Goal: Check status: Check status

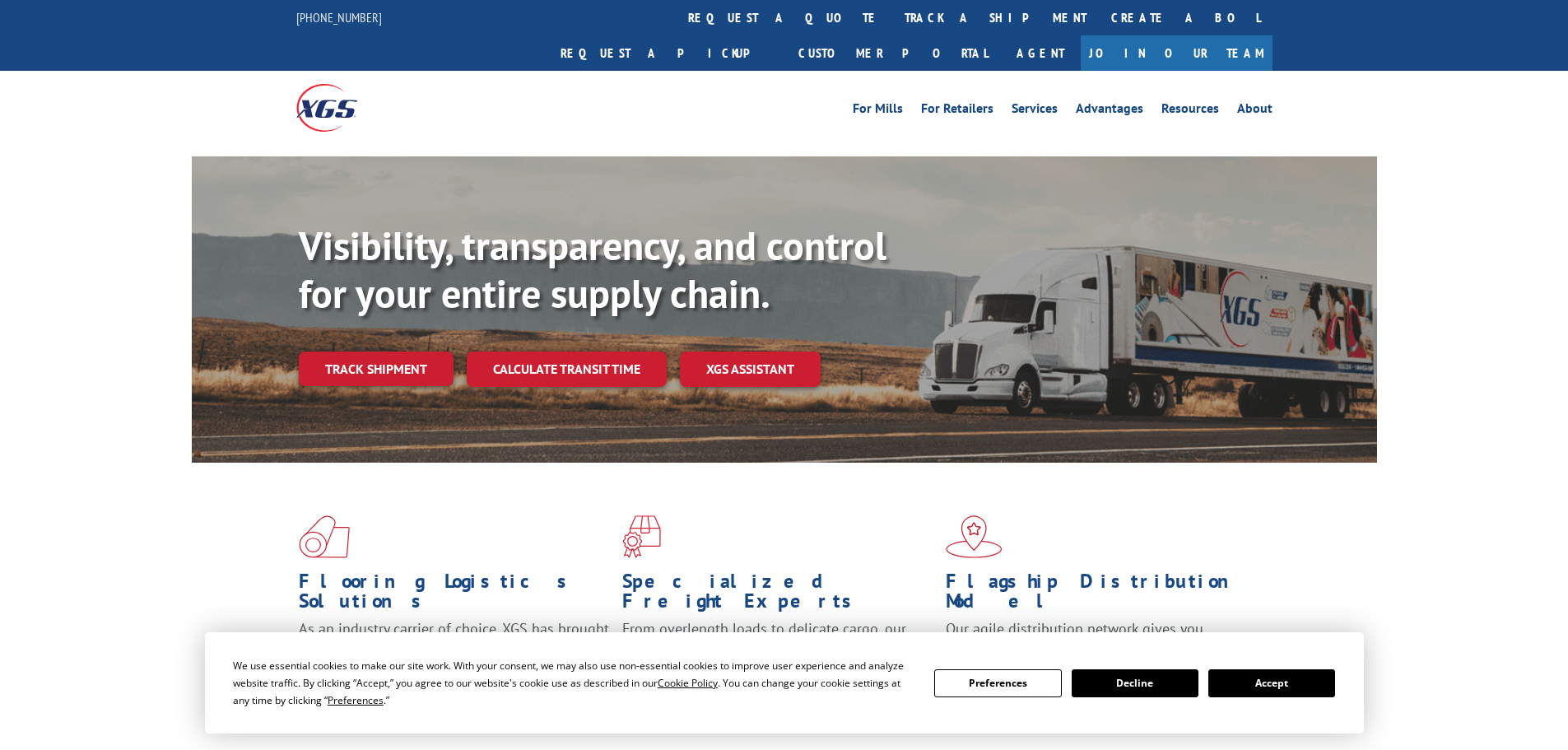
click at [892, 20] on link "track a shipment" at bounding box center [995, 18] width 207 height 36
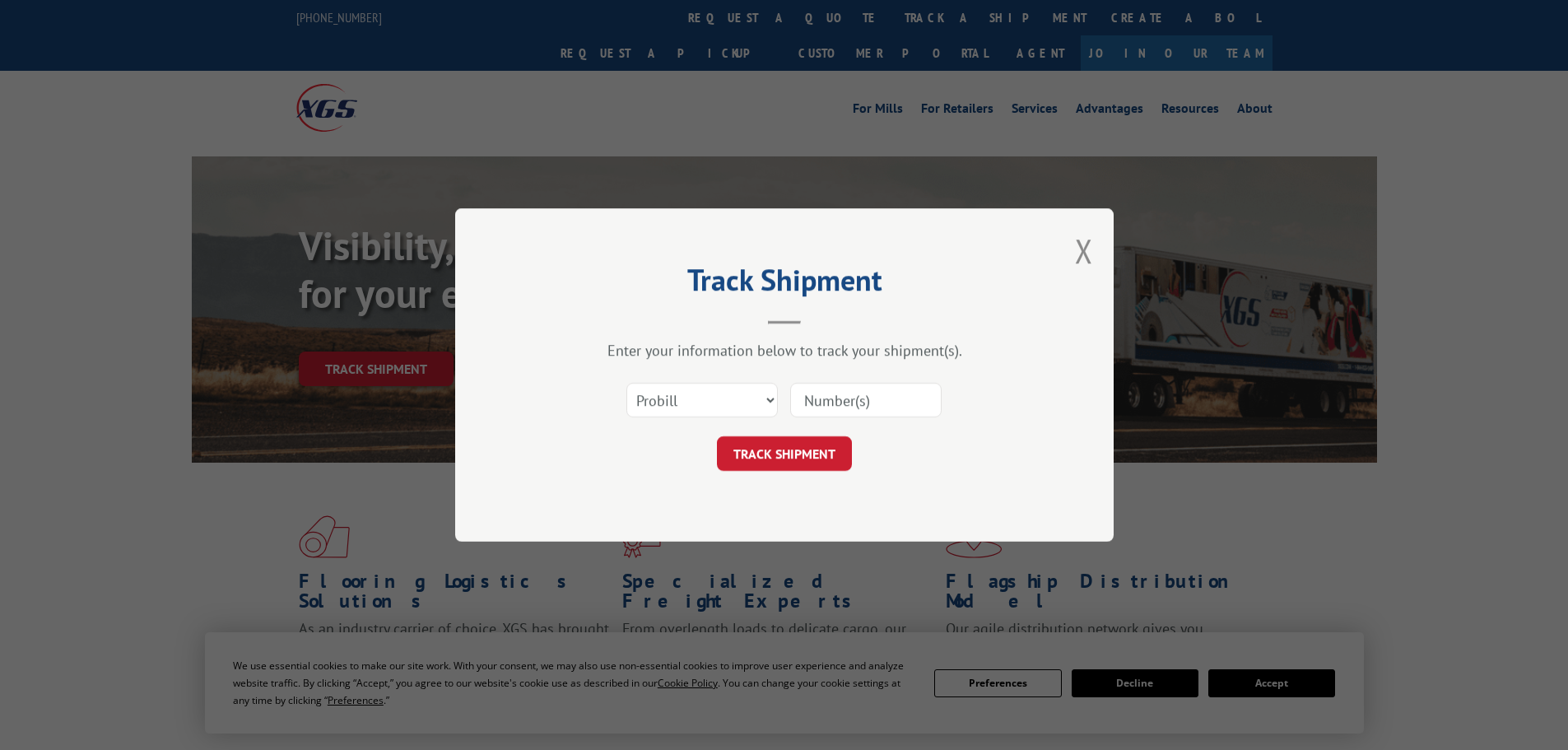
click at [839, 406] on input at bounding box center [865, 399] width 152 height 35
paste input "2872188"
type input "2872188"
click at [795, 463] on button "TRACK SHIPMENT" at bounding box center [784, 453] width 135 height 35
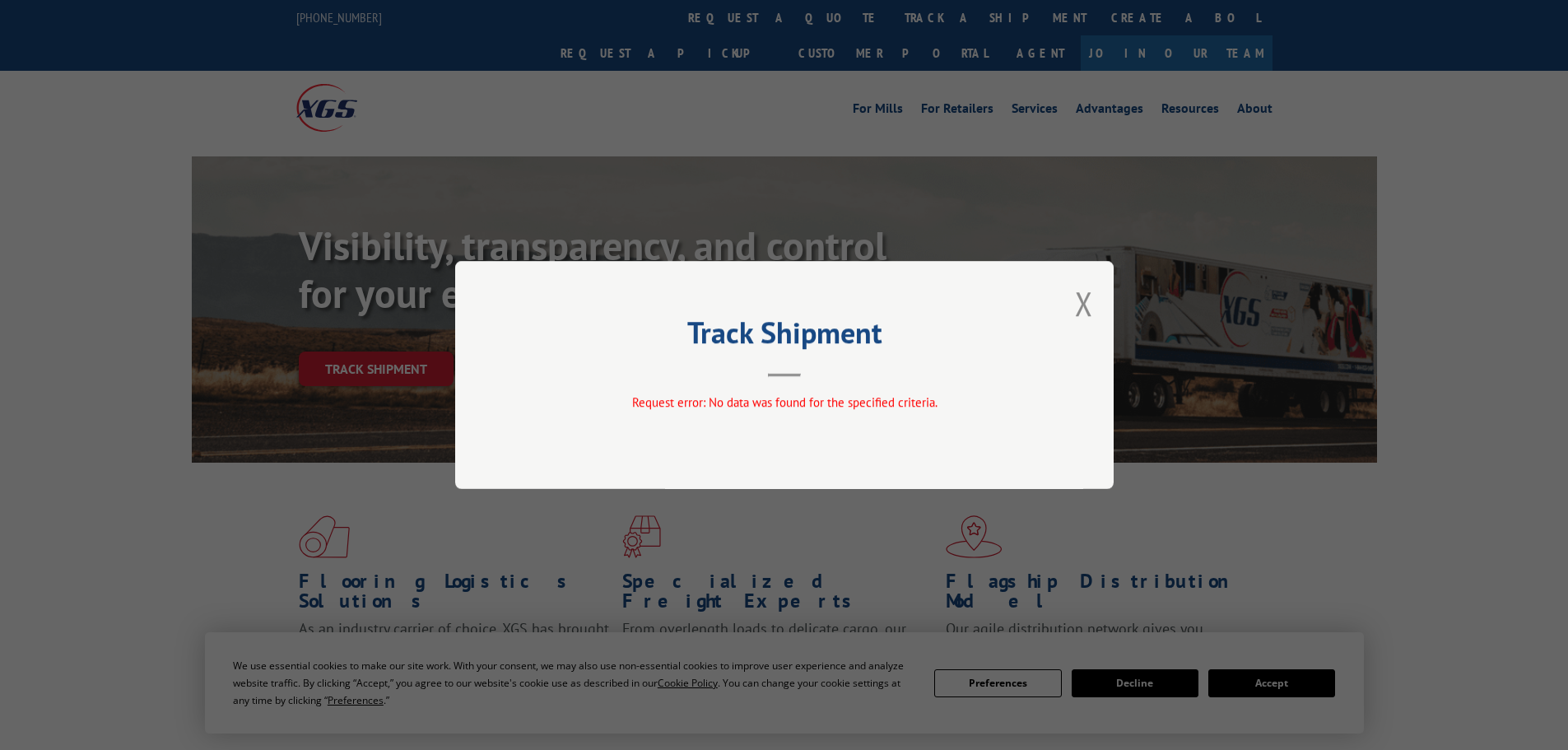
click at [1076, 297] on button "Close modal" at bounding box center [1083, 303] width 18 height 43
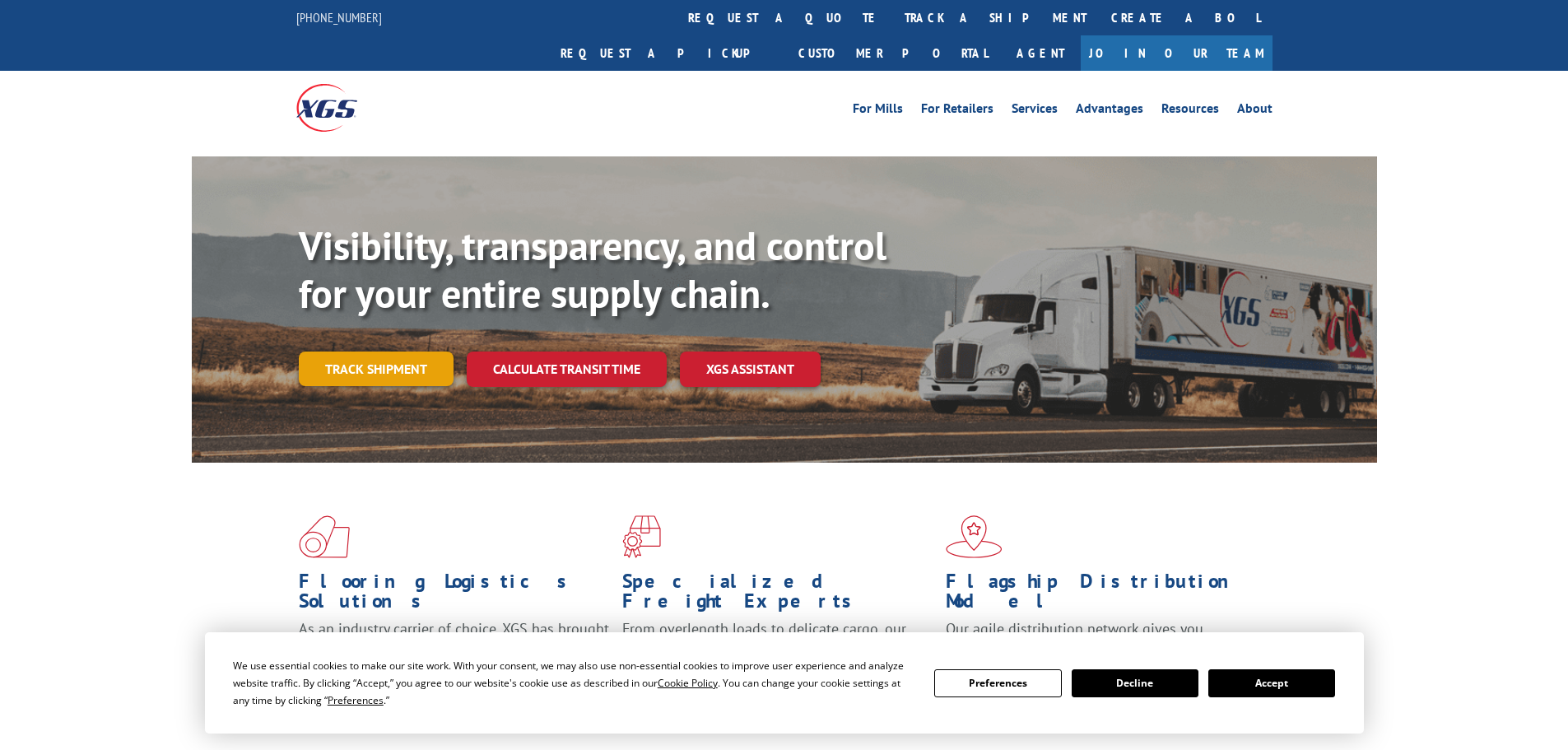
click at [396, 352] on link "Track shipment" at bounding box center [375, 369] width 155 height 35
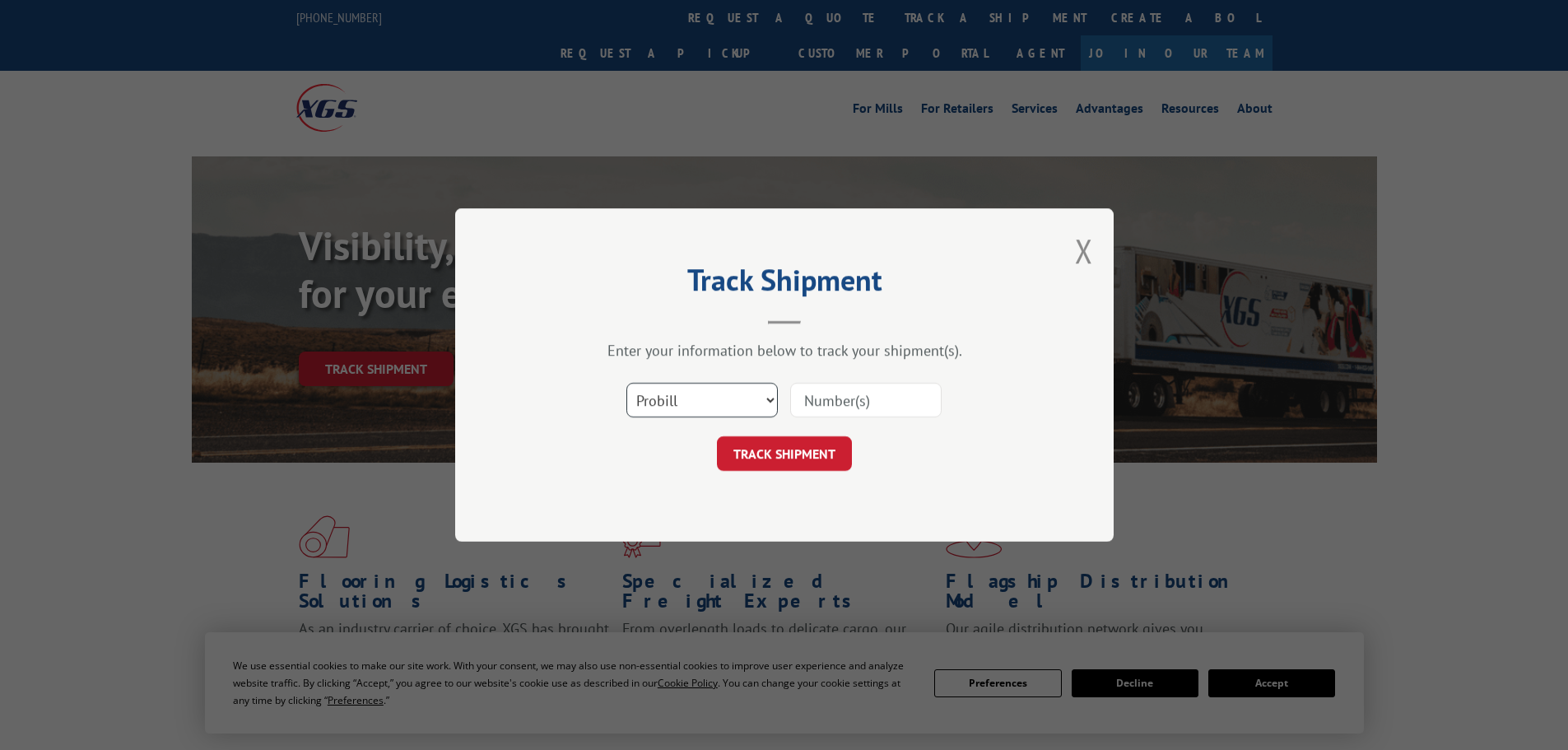
click at [703, 392] on select "Select category... Probill BOL PO" at bounding box center [702, 399] width 152 height 35
select select "bol"
click at [626, 382] on select "Select category... Probill BOL PO" at bounding box center [702, 399] width 152 height 35
click at [820, 415] on input at bounding box center [865, 399] width 152 height 35
paste input "2872188"
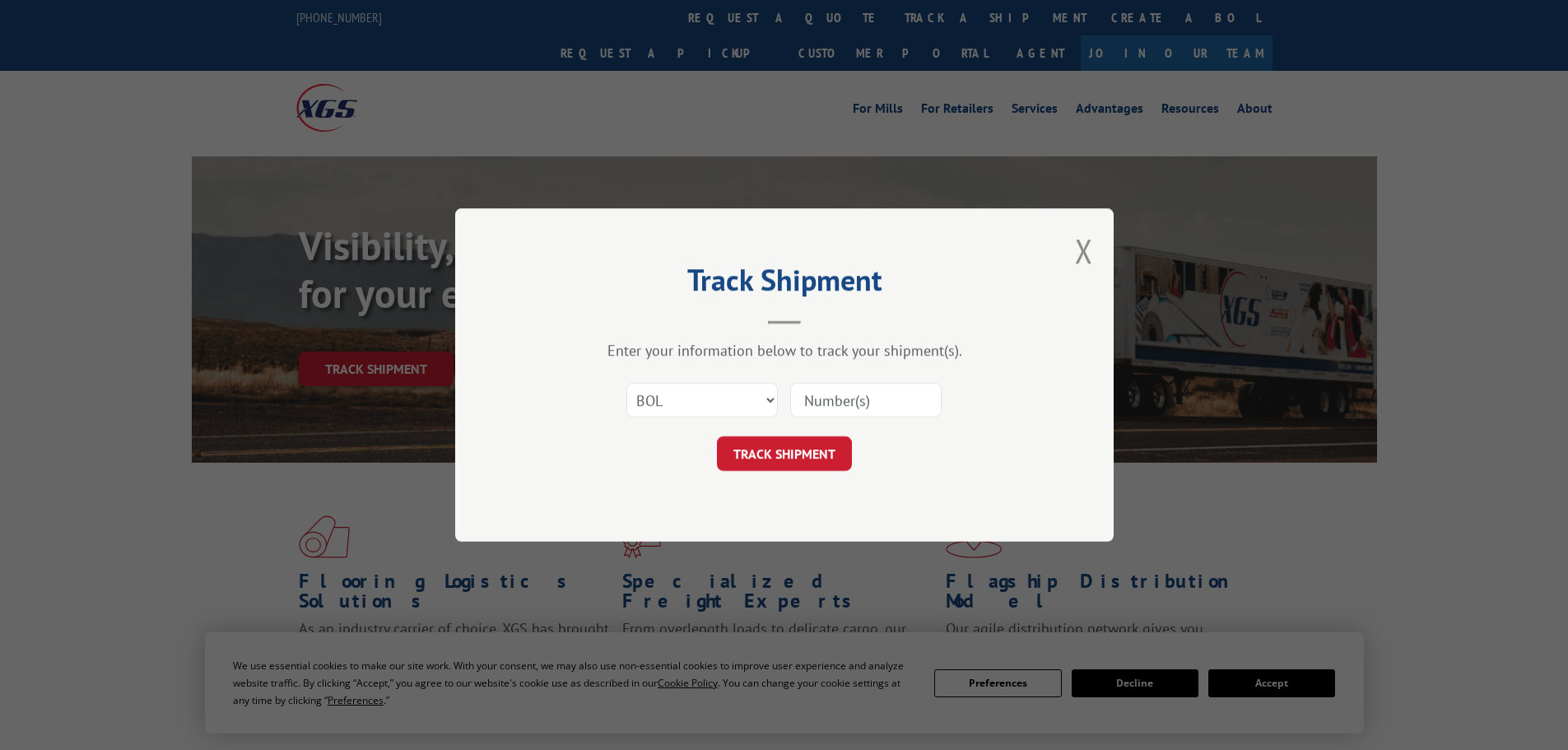
type input "2872188"
click at [808, 458] on button "TRACK SHIPMENT" at bounding box center [784, 453] width 135 height 35
